Goal: Information Seeking & Learning: Check status

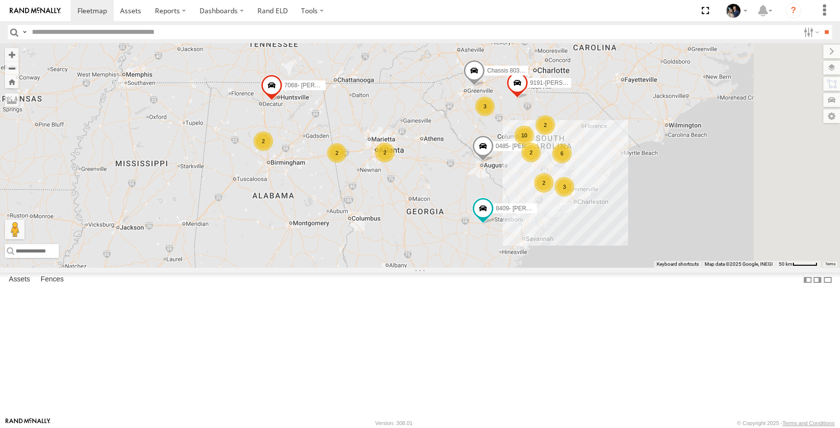
click at [80, 33] on input "text" at bounding box center [413, 32] width 771 height 14
type input "******"
click at [821, 25] on input "**" at bounding box center [826, 32] width 11 height 14
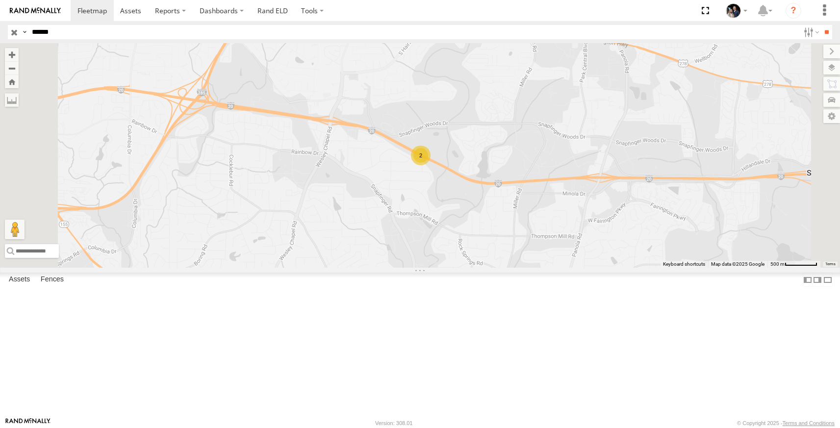
click at [0, 0] on link at bounding box center [0, 0] width 0 height 0
click at [0, 0] on div "8086- [PERSON_NAME] Camera" at bounding box center [0, 0] width 0 height 0
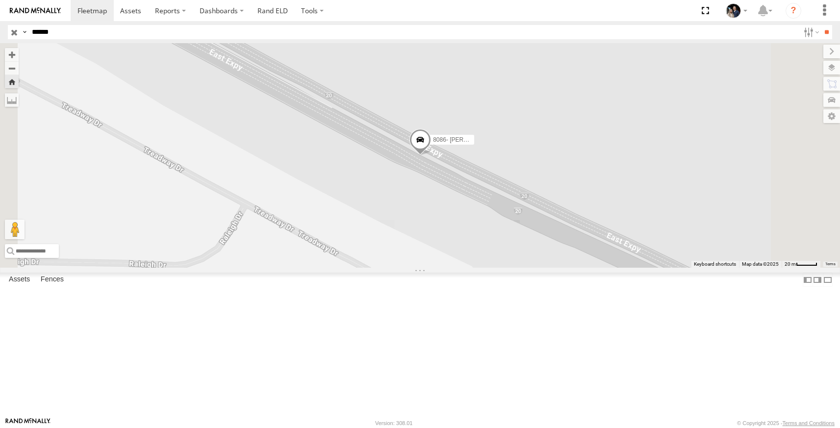
click at [0, 0] on link at bounding box center [0, 0] width 0 height 0
click at [0, 0] on span at bounding box center [0, 0] width 0 height 0
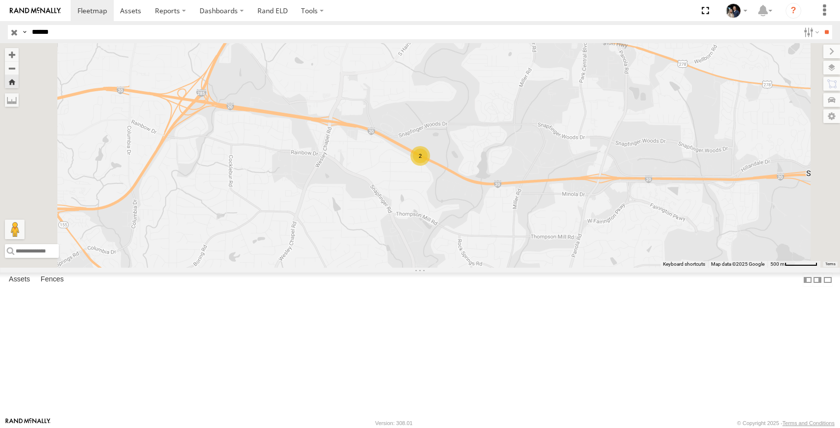
click at [0, 0] on span at bounding box center [0, 0] width 0 height 0
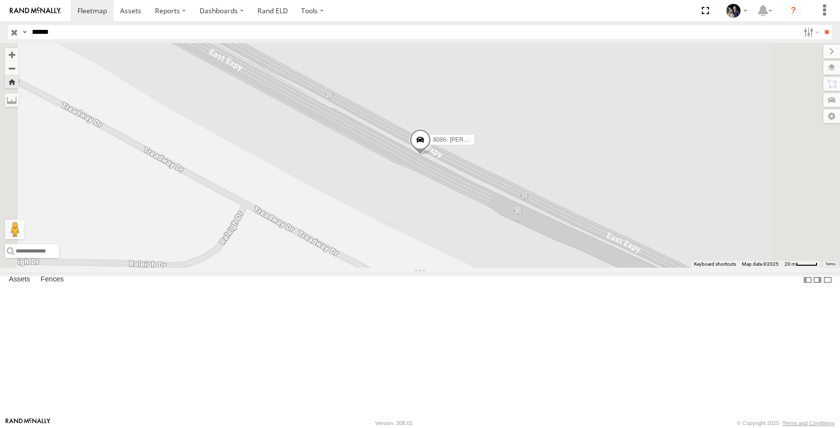
click at [0, 0] on link at bounding box center [0, 0] width 0 height 0
click at [19, 54] on button "Zoom in" at bounding box center [12, 54] width 14 height 13
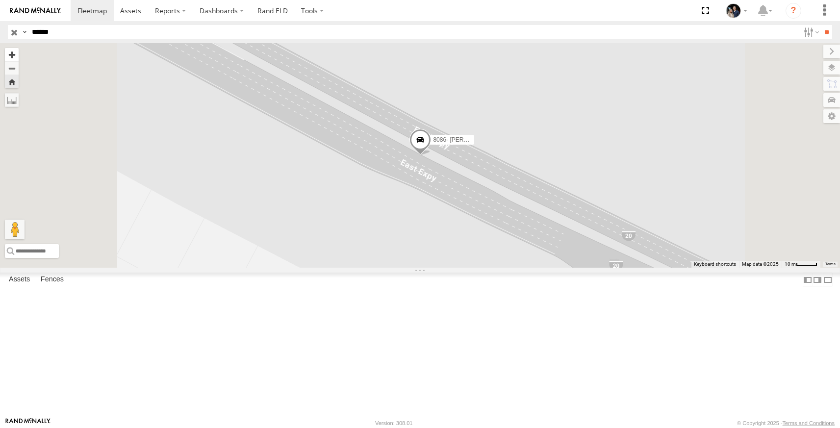
click at [19, 54] on button "Zoom in" at bounding box center [12, 54] width 14 height 13
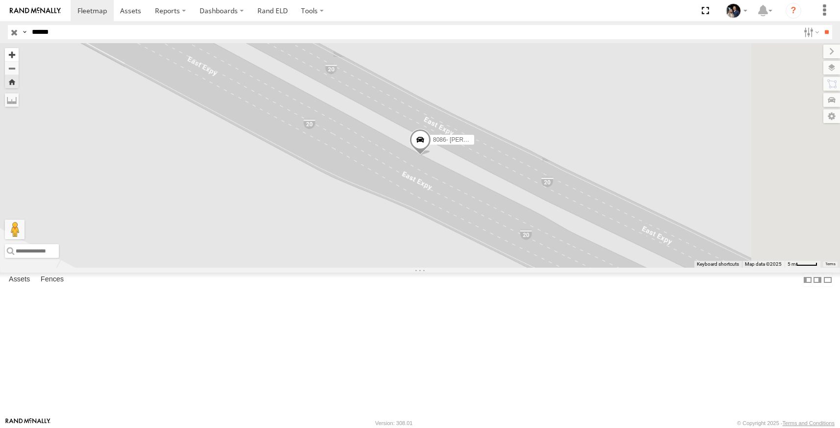
click at [19, 54] on button "Zoom in" at bounding box center [12, 54] width 14 height 13
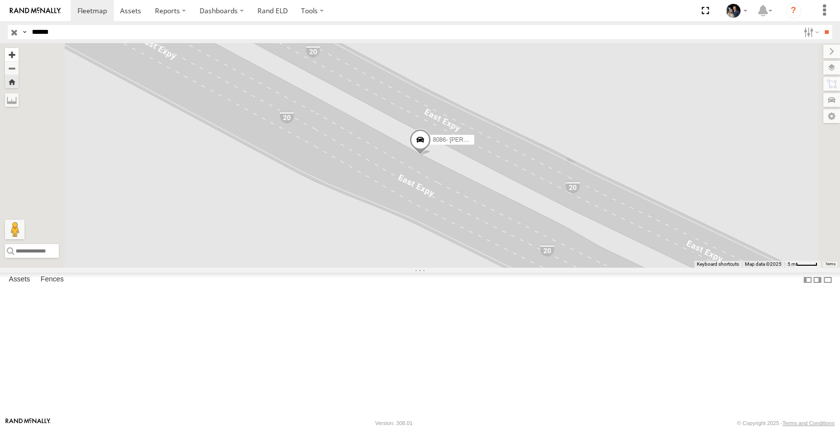
click at [19, 54] on button "Zoom in" at bounding box center [12, 54] width 14 height 13
click at [19, 53] on button "Zoom in" at bounding box center [12, 54] width 14 height 13
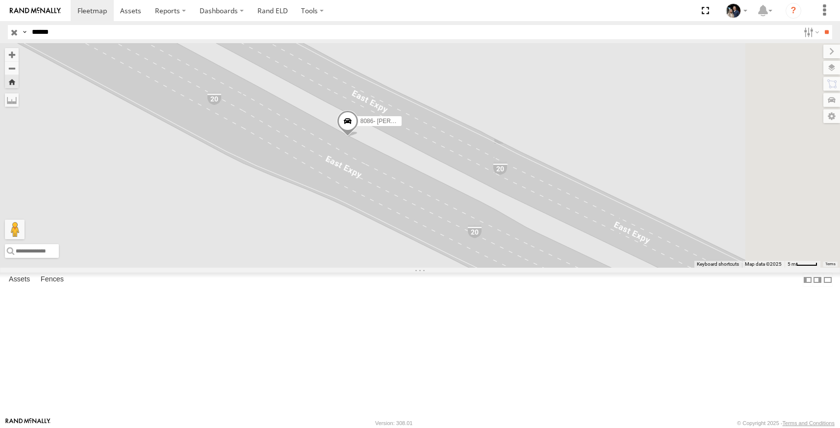
drag, startPoint x: 437, startPoint y: 235, endPoint x: 363, endPoint y: 216, distance: 75.8
click at [363, 216] on div "8086- [PERSON_NAME] Camera" at bounding box center [420, 155] width 840 height 224
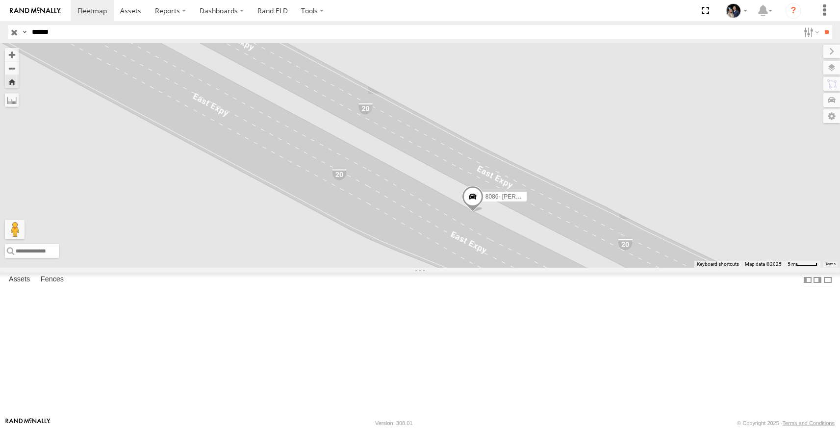
drag, startPoint x: 373, startPoint y: 172, endPoint x: 500, endPoint y: 247, distance: 147.0
click at [500, 247] on div "8086- [PERSON_NAME] Camera" at bounding box center [420, 155] width 840 height 224
click at [0, 0] on span at bounding box center [0, 0] width 0 height 0
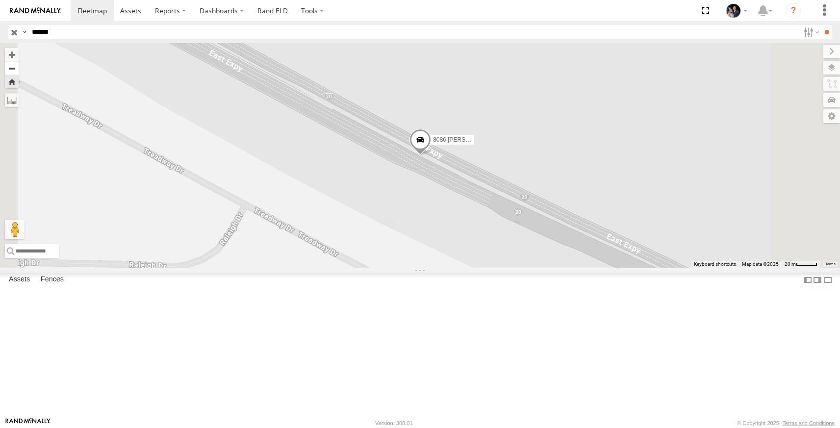
click at [19, 72] on button "Zoom out" at bounding box center [12, 68] width 14 height 14
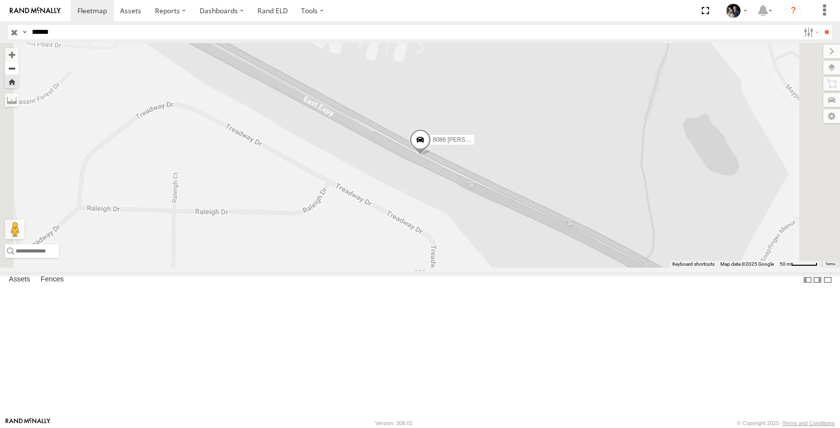
click at [19, 72] on button "Zoom out" at bounding box center [12, 68] width 14 height 14
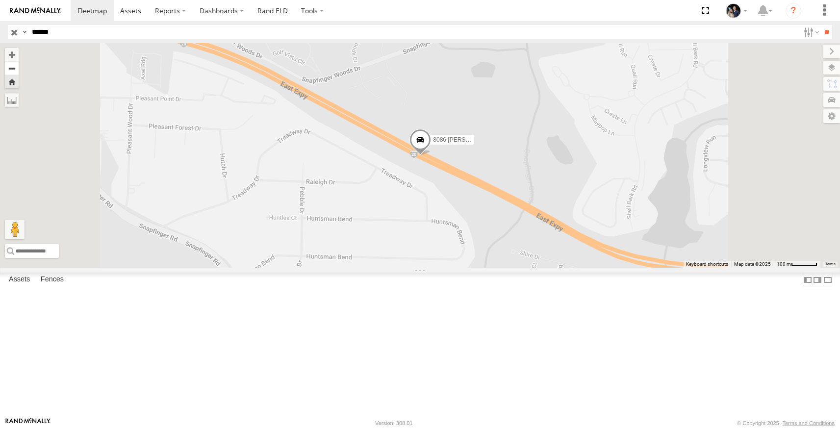
click at [19, 72] on button "Zoom out" at bounding box center [12, 68] width 14 height 14
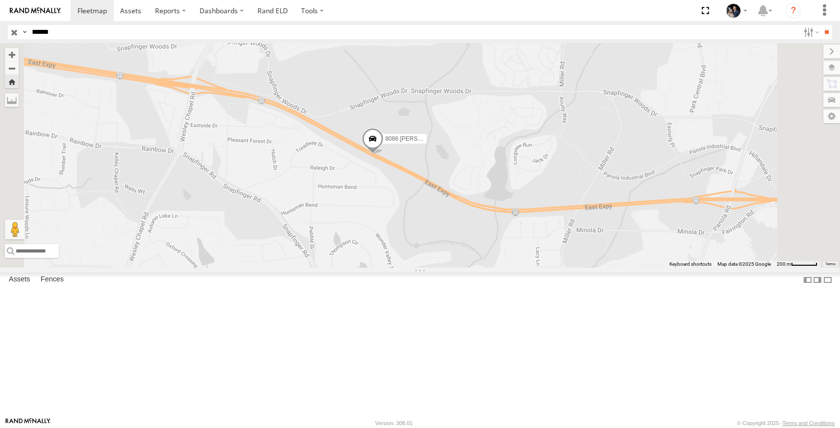
drag, startPoint x: 631, startPoint y: 174, endPoint x: 582, endPoint y: 174, distance: 49.0
click at [582, 174] on div "8086 [PERSON_NAME]" at bounding box center [420, 155] width 840 height 224
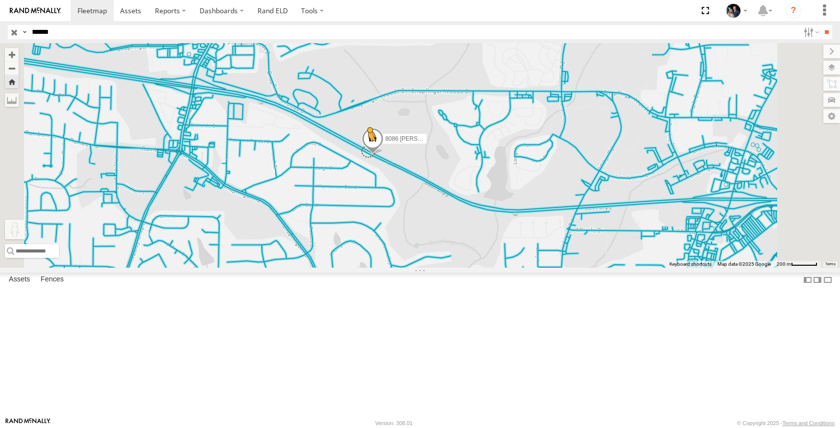
drag, startPoint x: 263, startPoint y: 378, endPoint x: 491, endPoint y: 225, distance: 274.5
click at [491, 225] on div "8086 [PERSON_NAME] To activate drag with keyboard, press Alt + Enter. Once in k…" at bounding box center [420, 155] width 840 height 224
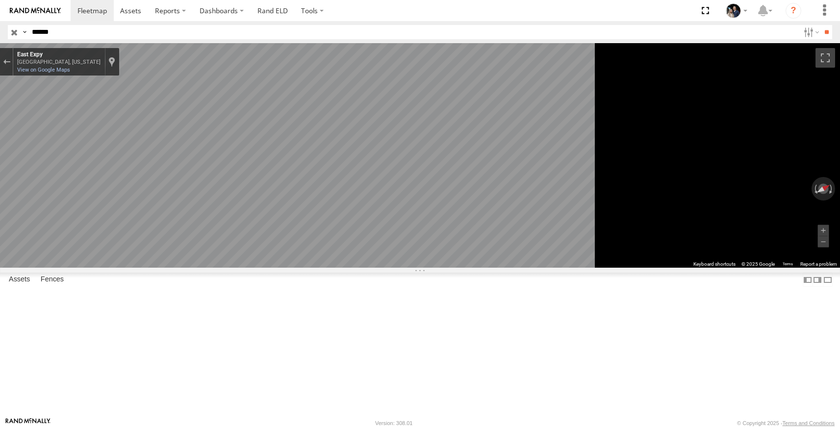
click at [839, 176] on html at bounding box center [420, 214] width 840 height 428
click at [839, 155] on html at bounding box center [420, 214] width 840 height 428
click at [839, 243] on html at bounding box center [420, 214] width 840 height 428
click at [839, 236] on html at bounding box center [420, 214] width 840 height 428
click at [839, 237] on html at bounding box center [420, 214] width 840 height 428
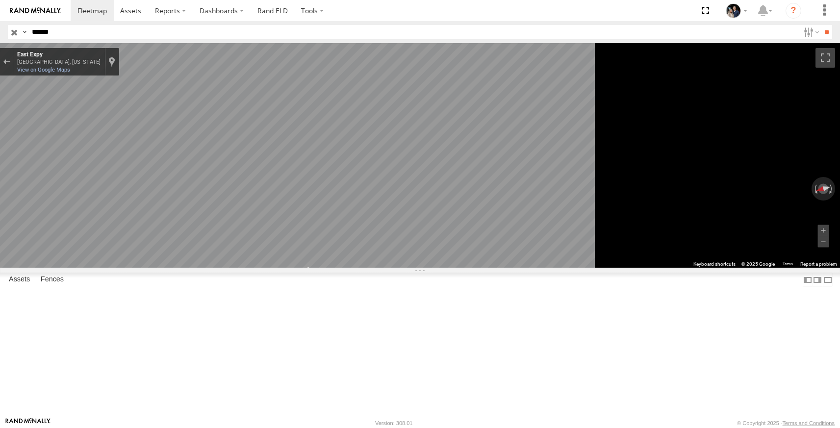
click at [839, 215] on html at bounding box center [420, 214] width 840 height 428
click at [839, 178] on html at bounding box center [420, 214] width 840 height 428
click at [800, 268] on div "← Move left → Move right ↑ Move up ↓ Move down + Zoom in - Zoom out East Expy […" at bounding box center [420, 155] width 840 height 224
click at [839, 249] on html at bounding box center [420, 214] width 840 height 428
click at [839, 308] on html at bounding box center [420, 214] width 840 height 428
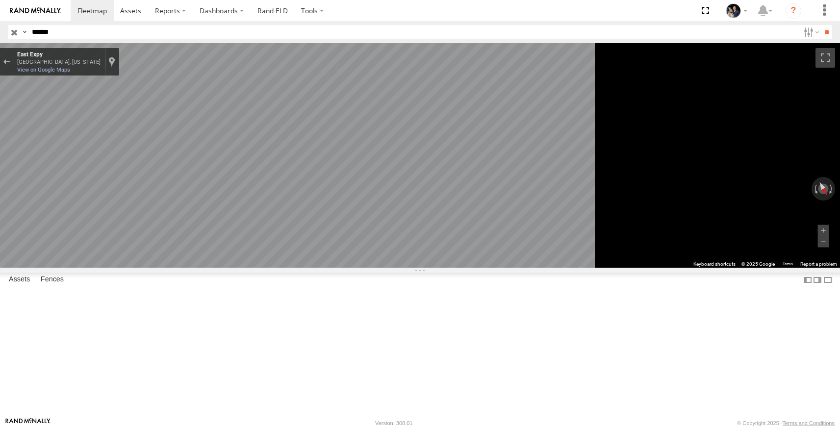
click at [129, 325] on main "← Move left → Move right ↑ Move up ↓ Move down + Zoom in - Zoom out Home Jump l…" at bounding box center [420, 230] width 840 height 374
click at [56, 231] on main "← Move left → Move right ↑ Move up ↓ Move down + Zoom in - Zoom out Home Jump l…" at bounding box center [420, 230] width 840 height 374
click at [542, 268] on div "Map" at bounding box center [420, 155] width 840 height 224
click at [839, 214] on html at bounding box center [420, 214] width 840 height 428
click at [735, 427] on html at bounding box center [420, 214] width 840 height 428
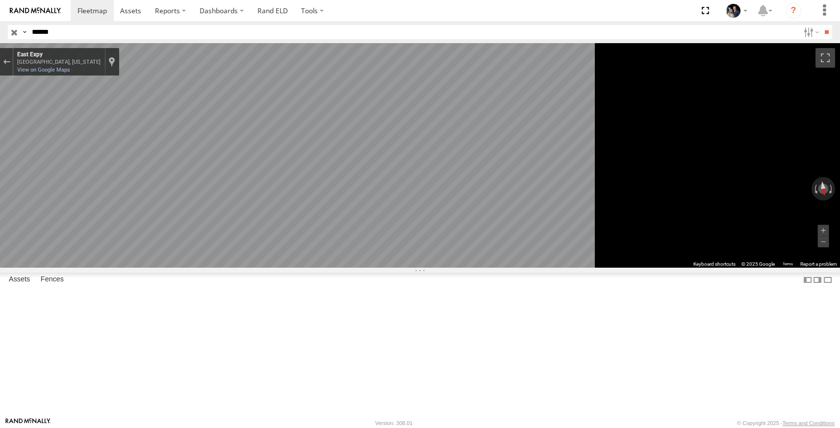
click at [839, 373] on html at bounding box center [420, 214] width 840 height 428
click at [0, 0] on strong "Video" at bounding box center [0, 0] width 0 height 0
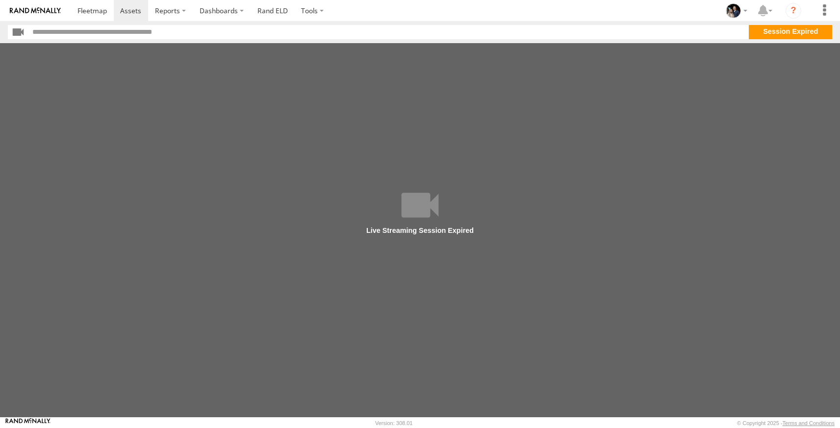
click at [179, 233] on main at bounding box center [420, 230] width 840 height 374
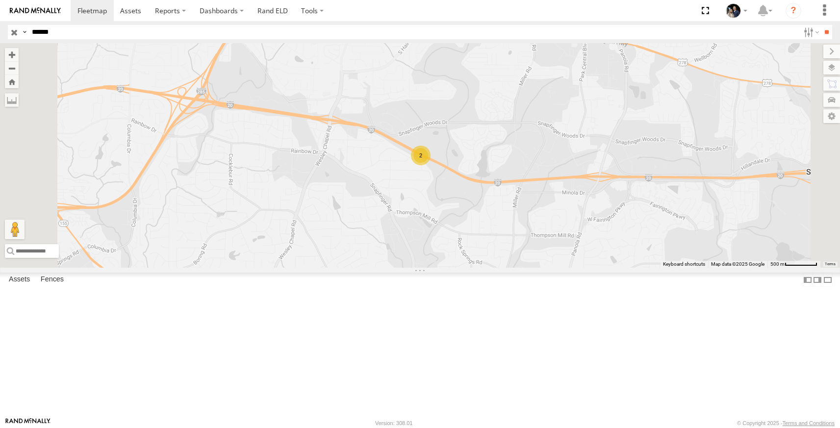
click at [0, 0] on link at bounding box center [0, 0] width 0 height 0
